Goal: Information Seeking & Learning: Learn about a topic

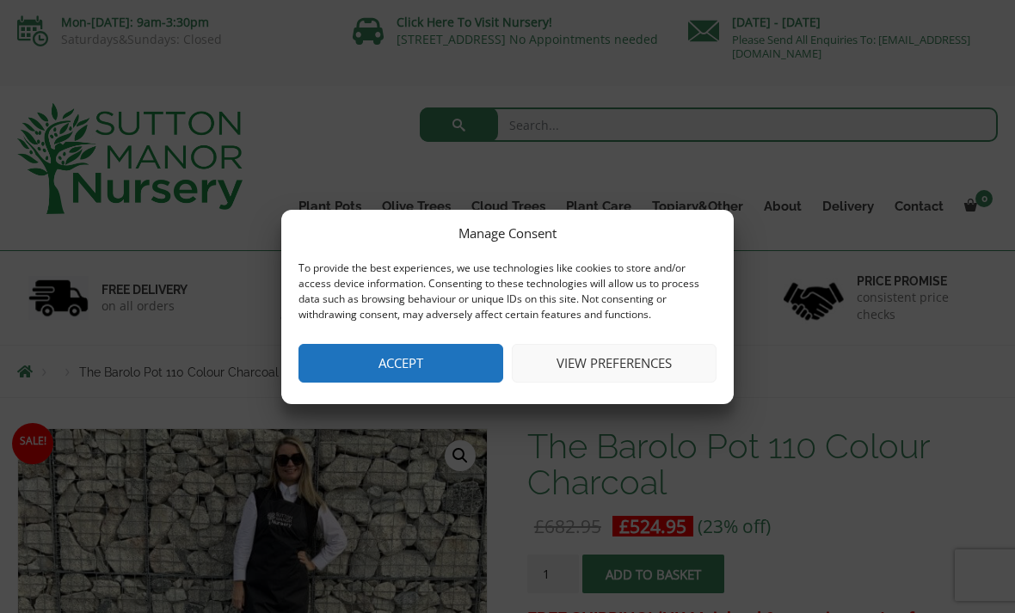
click at [452, 381] on button "Accept" at bounding box center [400, 363] width 205 height 39
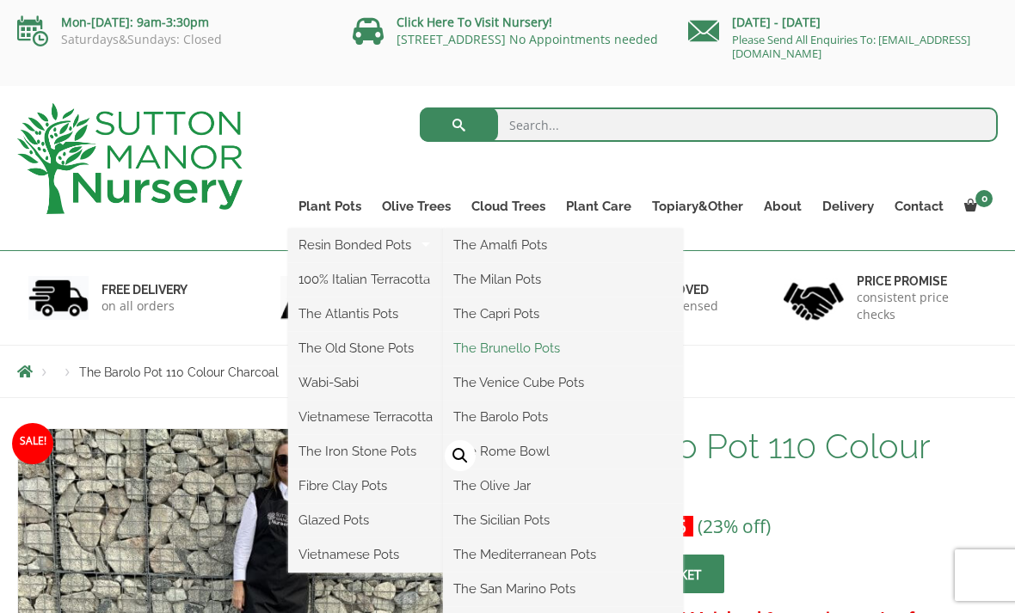
click at [575, 352] on link "The Brunello Pots" at bounding box center [563, 348] width 240 height 26
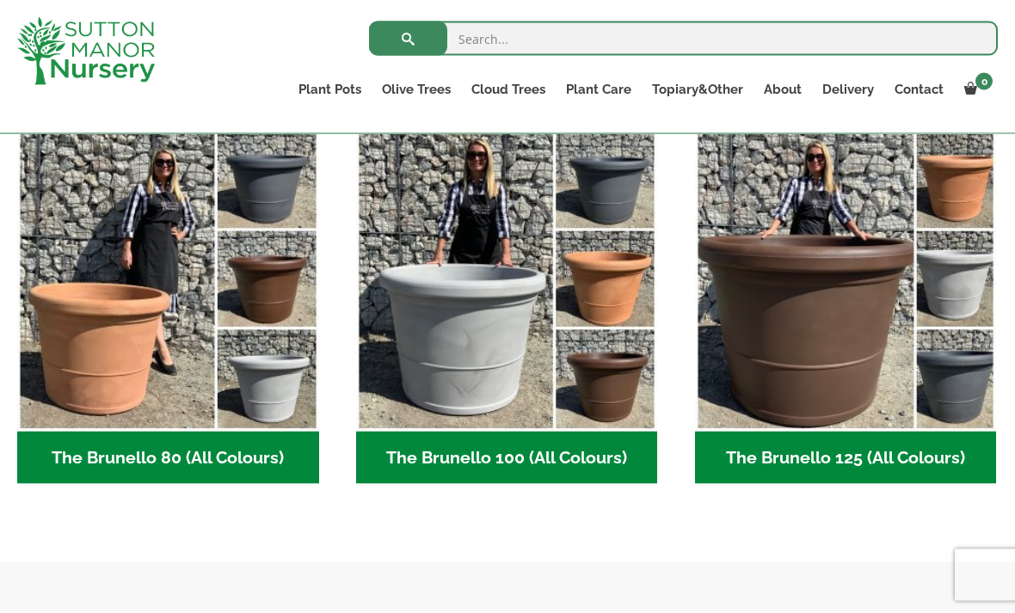
scroll to position [457, 0]
click at [254, 461] on h2 "The Brunello 80 (All Colours) (4)" at bounding box center [168, 457] width 302 height 53
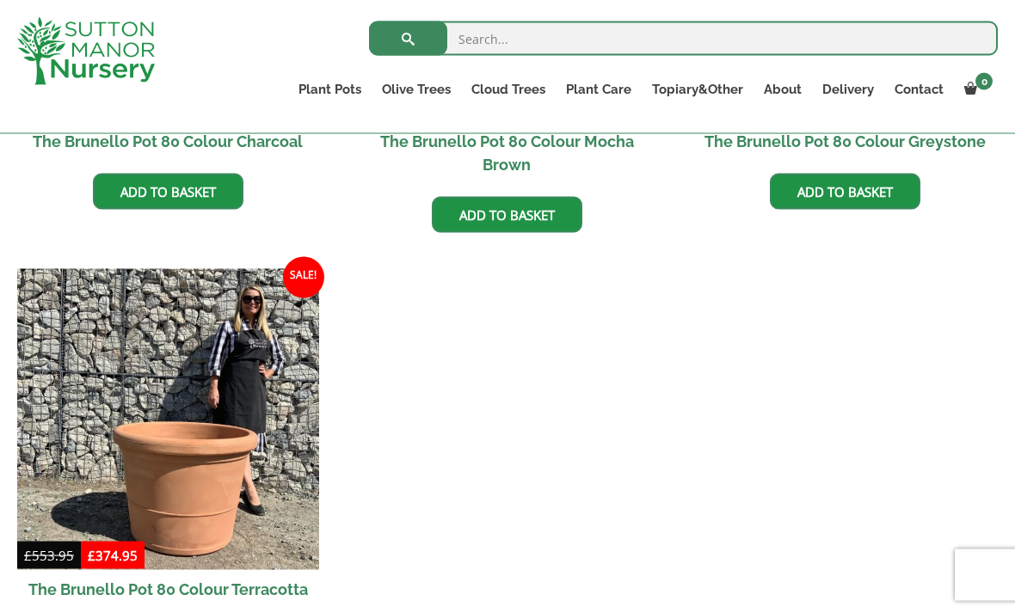
scroll to position [752, 0]
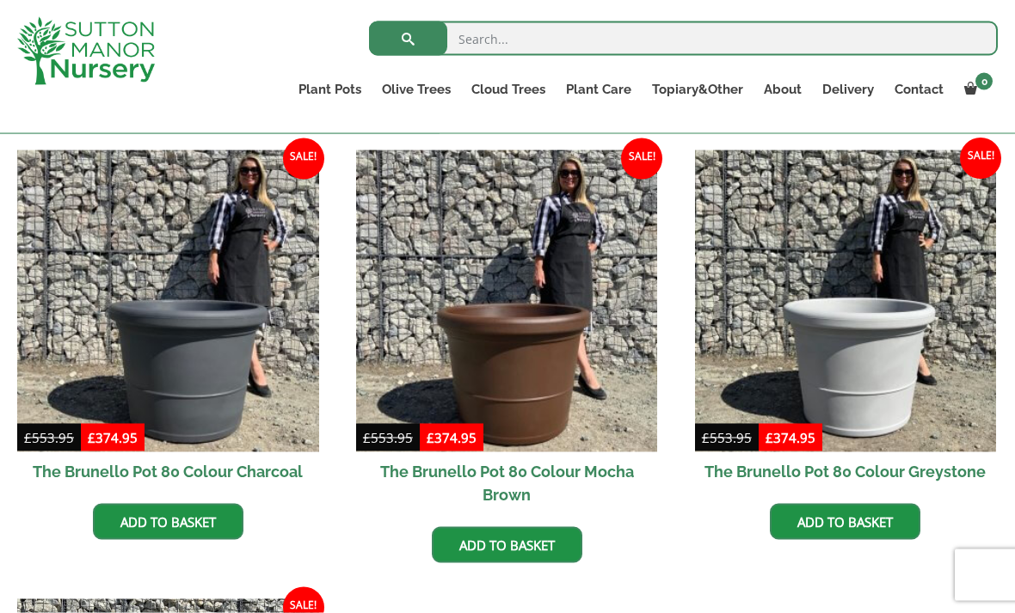
click at [570, 486] on h2 "The Brunello Pot 80 Colour Mocha Brown" at bounding box center [507, 483] width 302 height 62
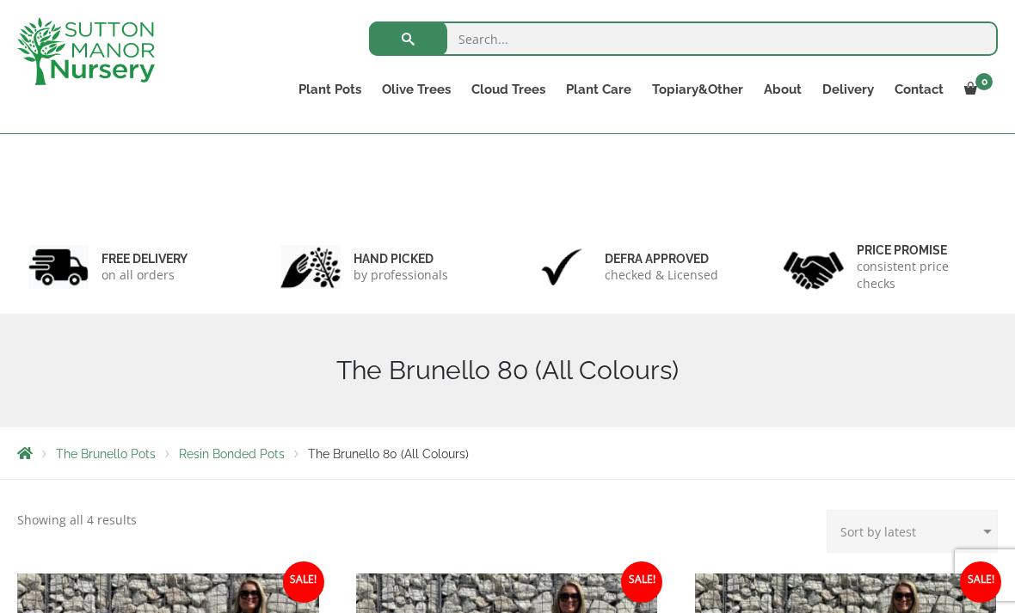
scroll to position [480, 0]
